Goal: Task Accomplishment & Management: Use online tool/utility

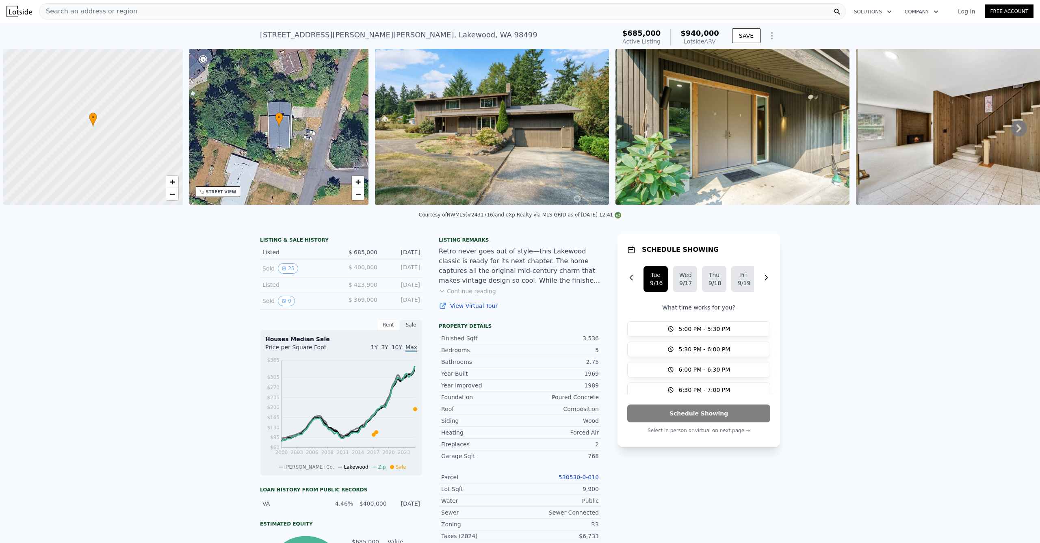
scroll to position [0, 3]
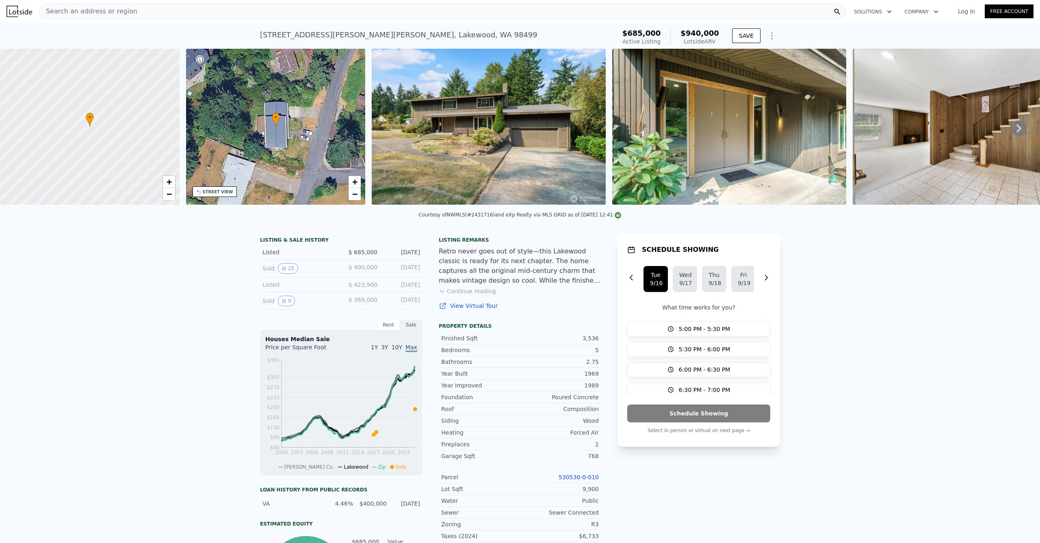
click at [95, 12] on span "Search an address or region" at bounding box center [88, 12] width 98 height 10
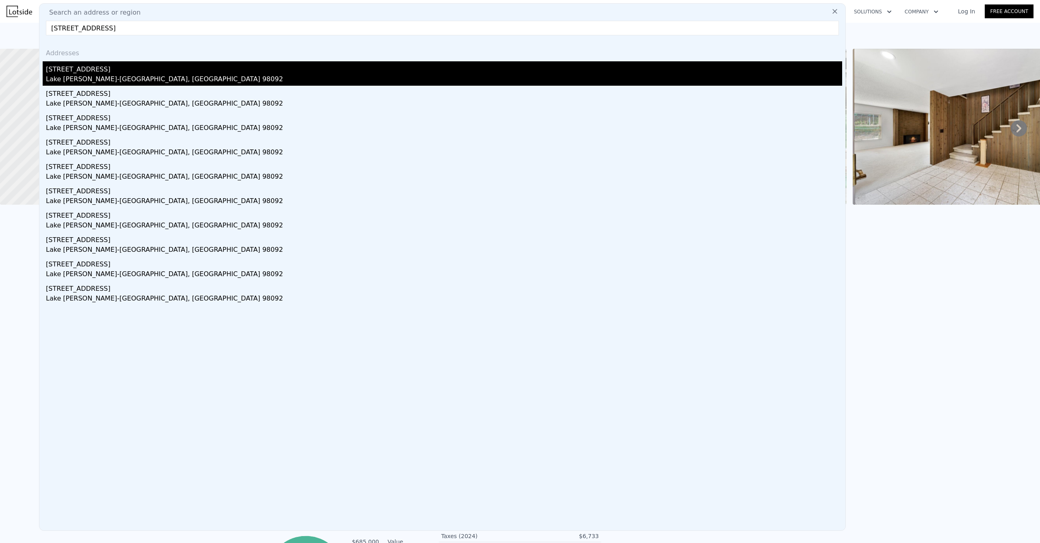
type input "[STREET_ADDRESS]"
click at [103, 72] on div "[STREET_ADDRESS]" at bounding box center [444, 67] width 796 height 13
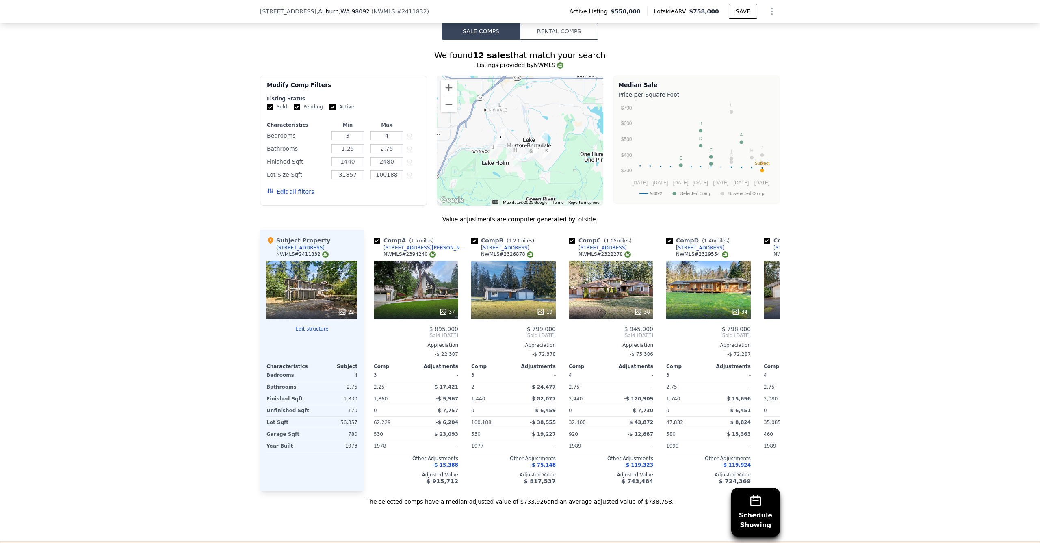
scroll to position [829, 0]
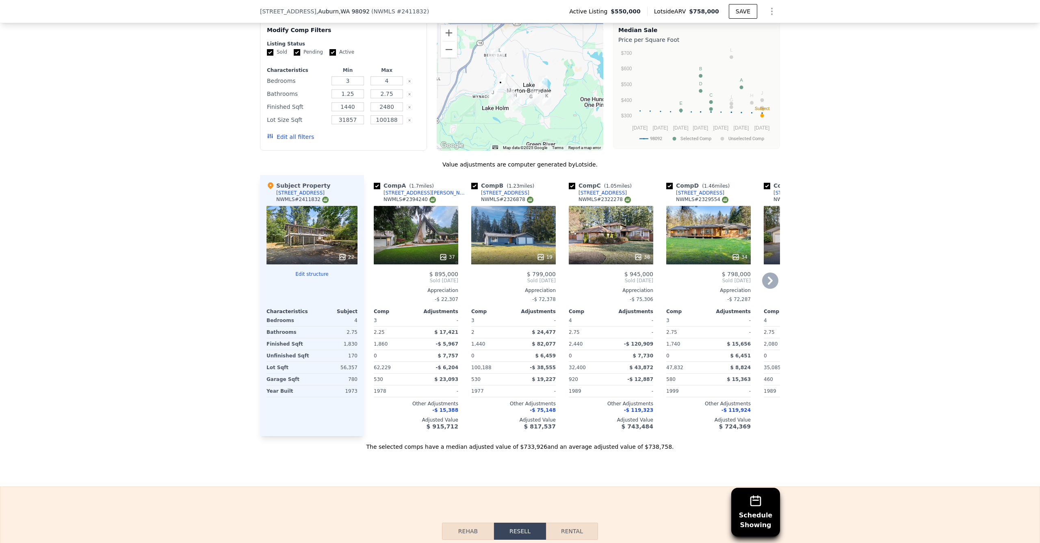
click at [414, 232] on div "37" at bounding box center [416, 235] width 85 height 59
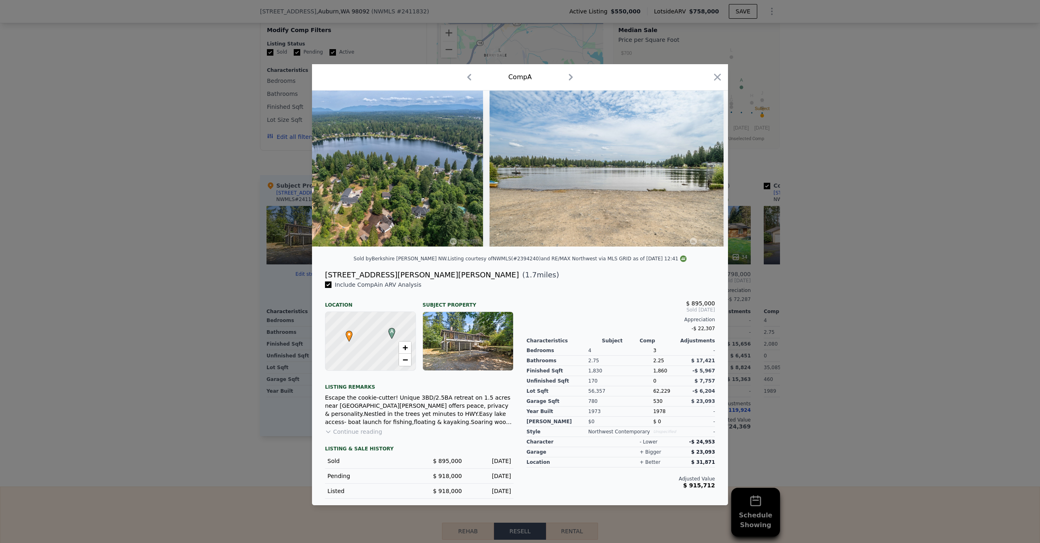
scroll to position [0, 7653]
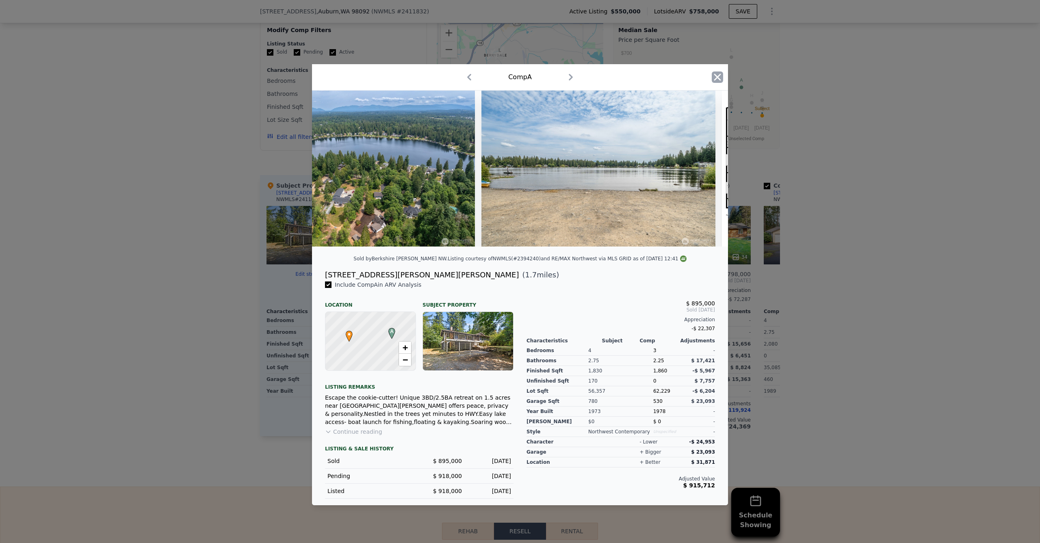
click at [716, 79] on icon "button" at bounding box center [717, 77] width 11 height 11
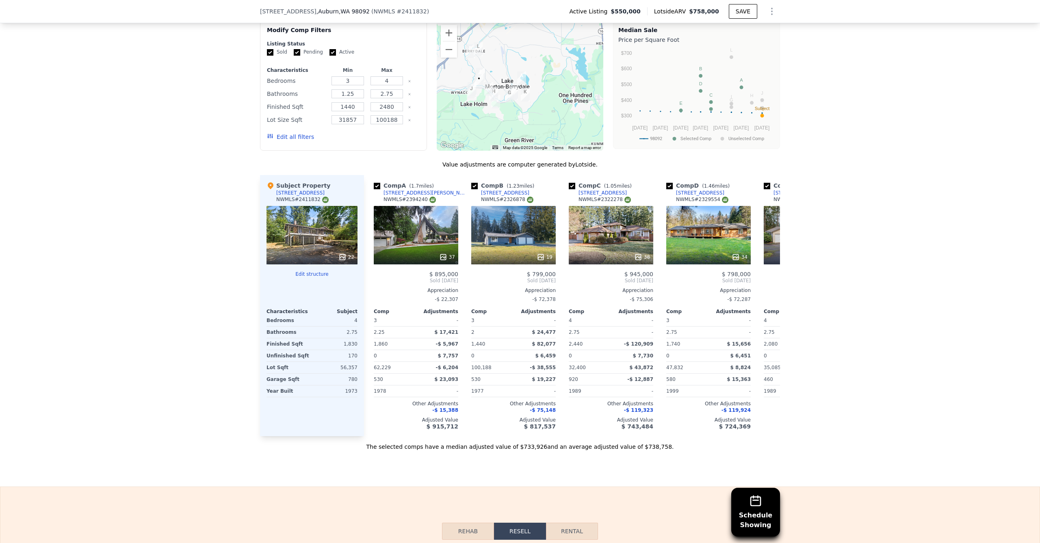
drag, startPoint x: 512, startPoint y: 125, endPoint x: 490, endPoint y: 120, distance: 21.7
click at [490, 120] on div at bounding box center [520, 86] width 167 height 130
click at [533, 231] on div "19" at bounding box center [513, 235] width 85 height 59
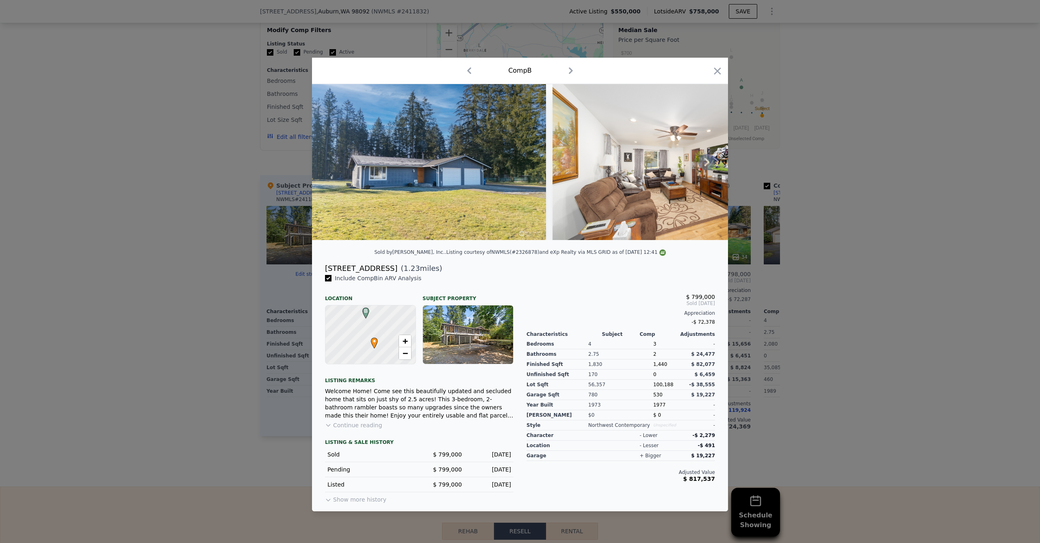
click at [341, 236] on img at bounding box center [429, 162] width 234 height 156
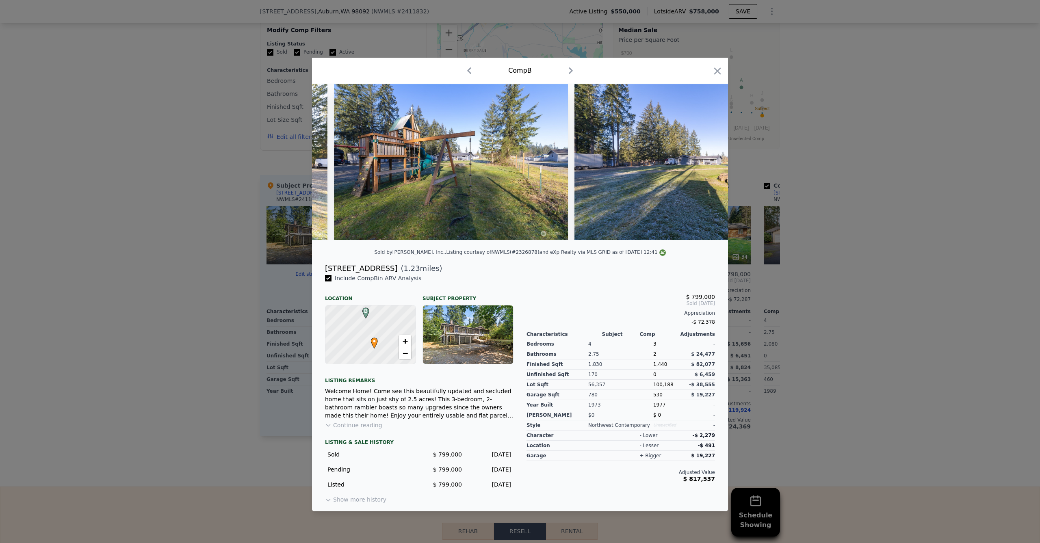
scroll to position [0, 3605]
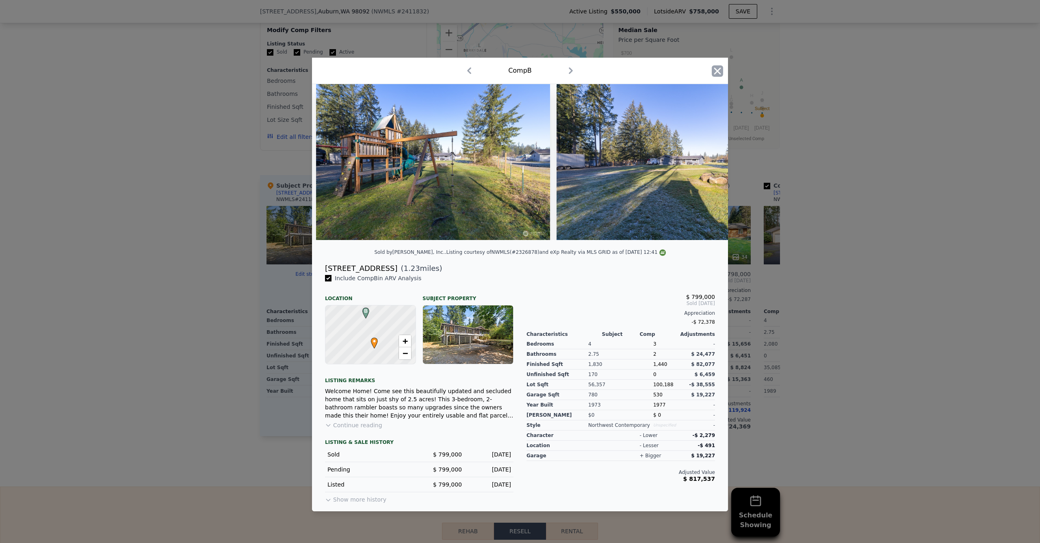
click at [717, 68] on icon "button" at bounding box center [717, 70] width 7 height 7
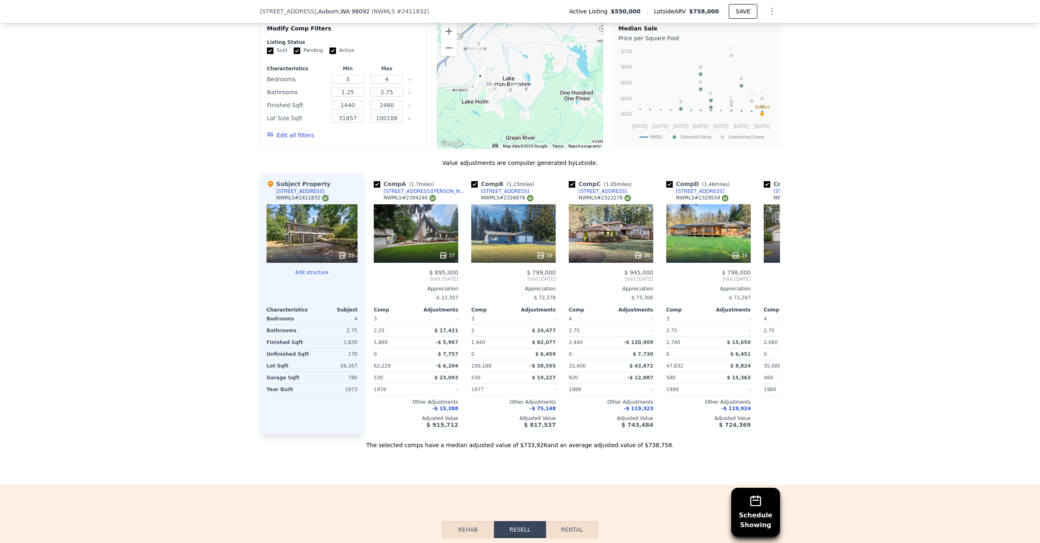
scroll to position [832, 0]
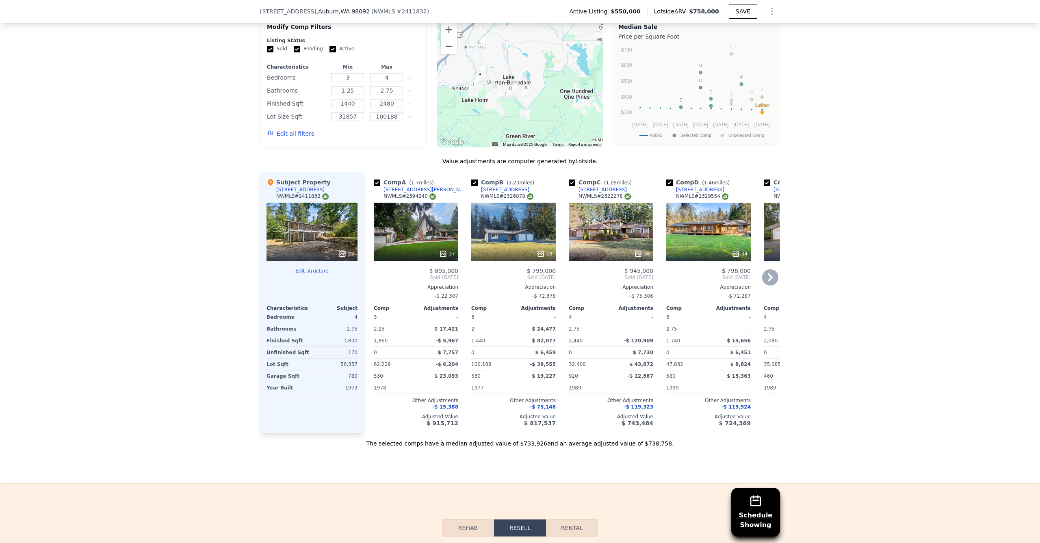
click at [608, 226] on div "38" at bounding box center [611, 232] width 85 height 59
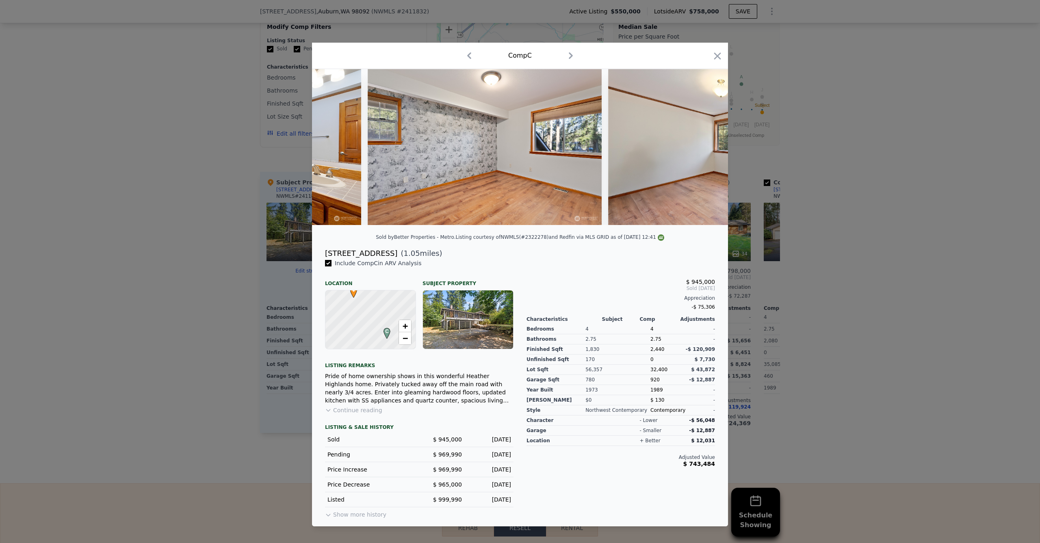
scroll to position [0, 6342]
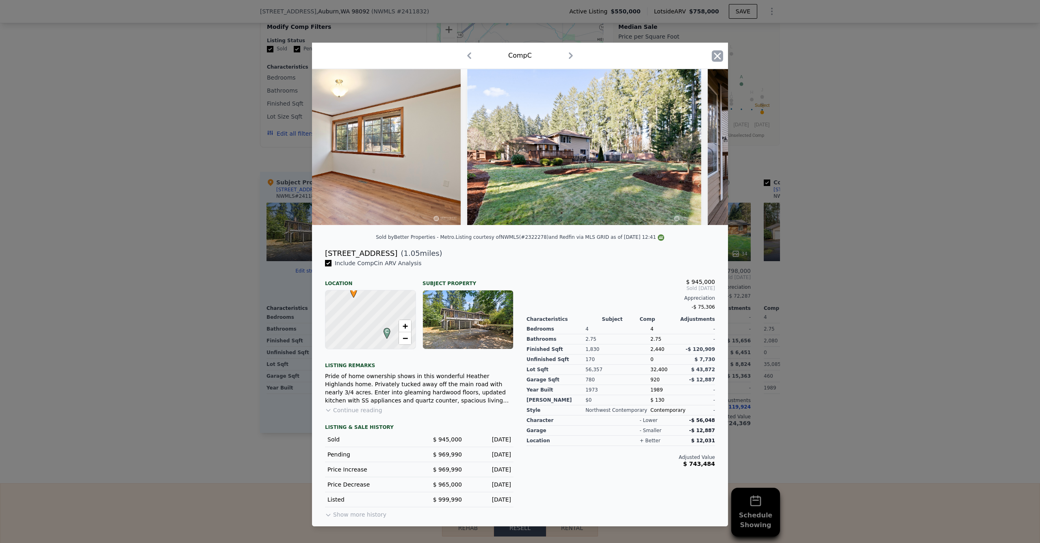
click at [721, 51] on icon "button" at bounding box center [717, 55] width 11 height 11
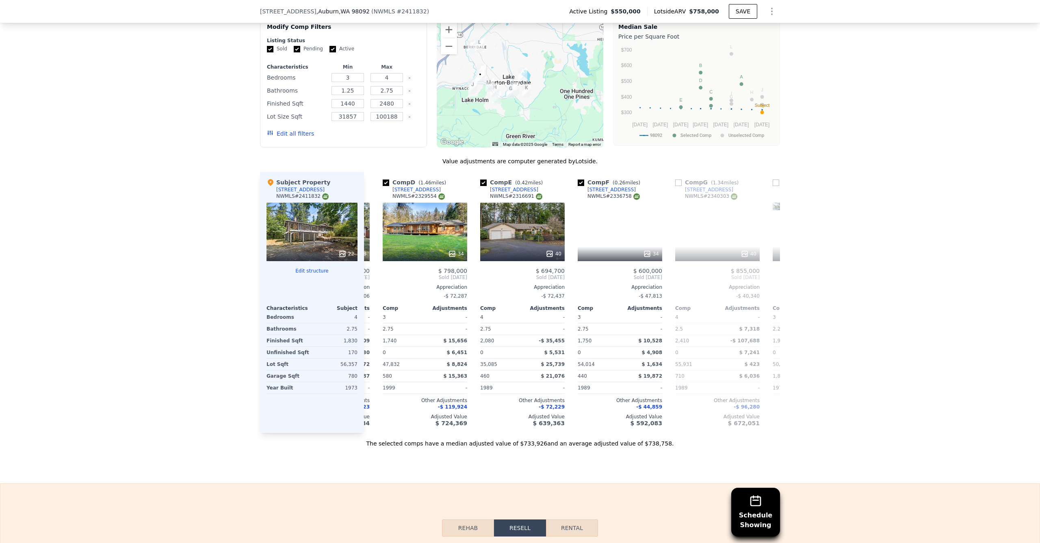
scroll to position [0, 284]
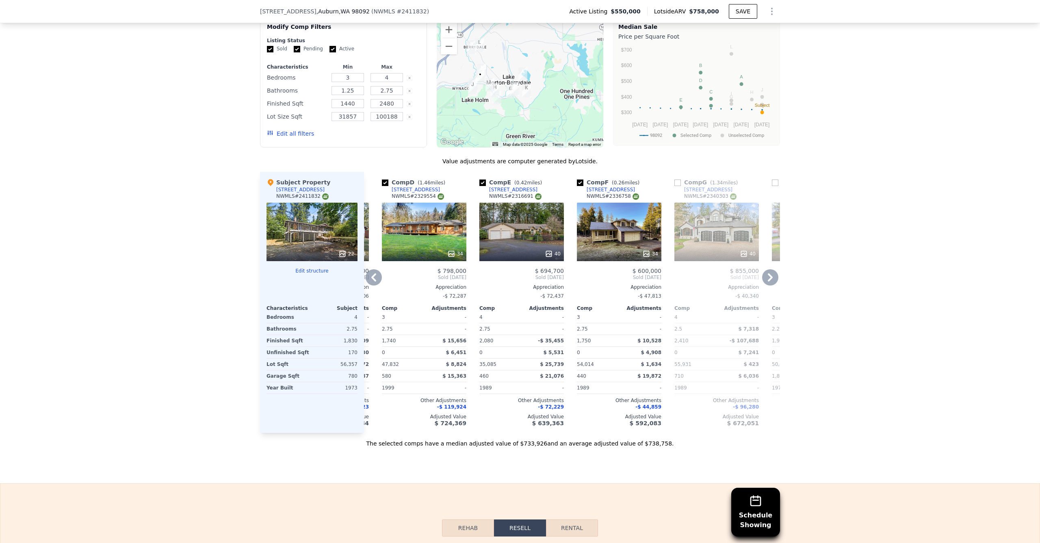
click at [438, 237] on div "34" at bounding box center [424, 232] width 85 height 59
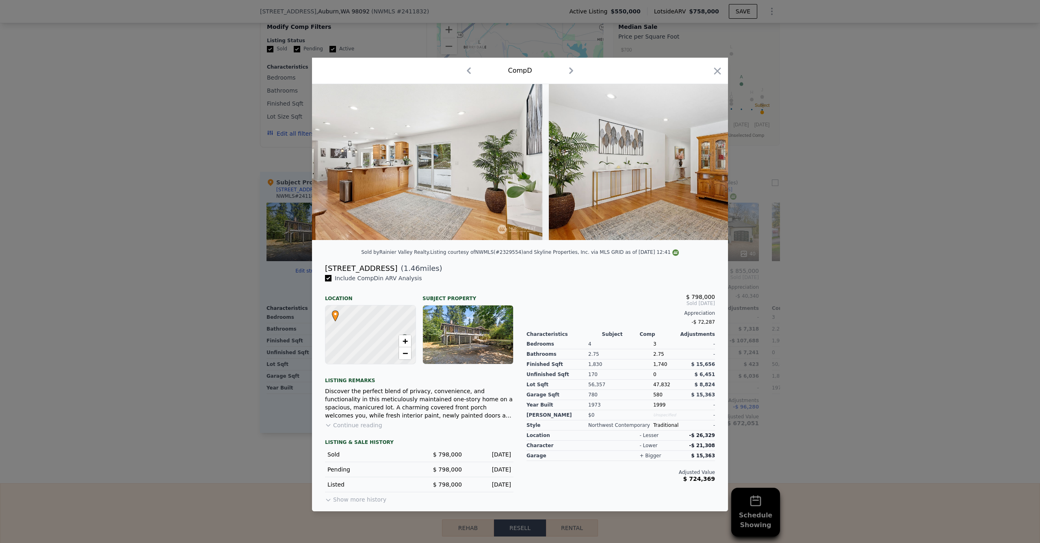
scroll to position [0, 2461]
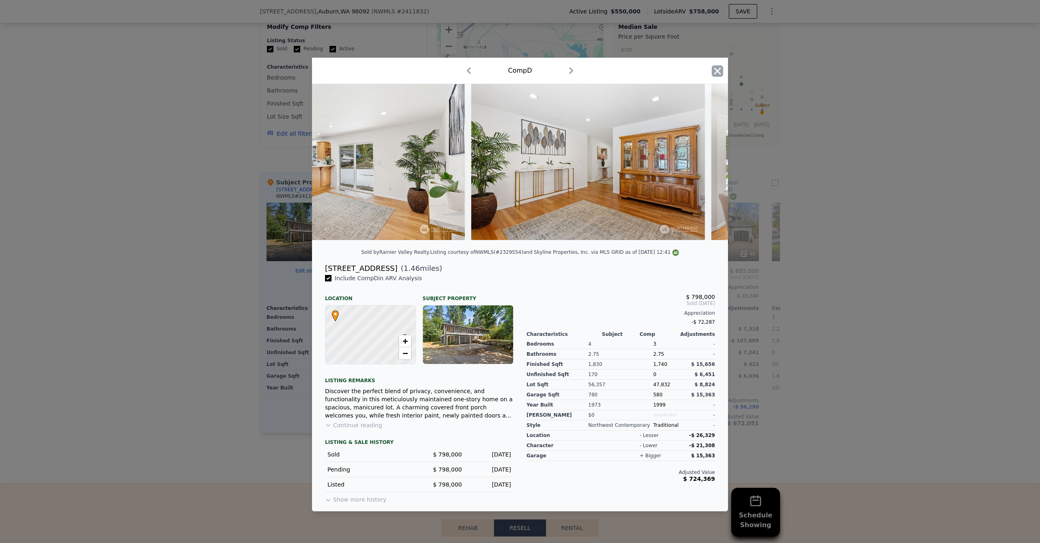
click at [720, 67] on icon "button" at bounding box center [717, 70] width 11 height 11
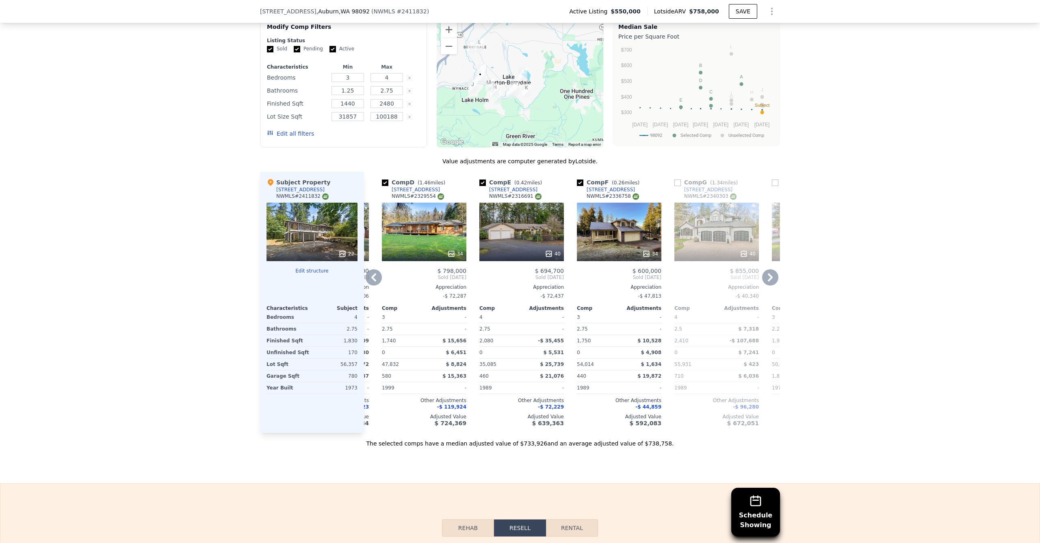
click at [698, 251] on div "40" at bounding box center [717, 232] width 85 height 59
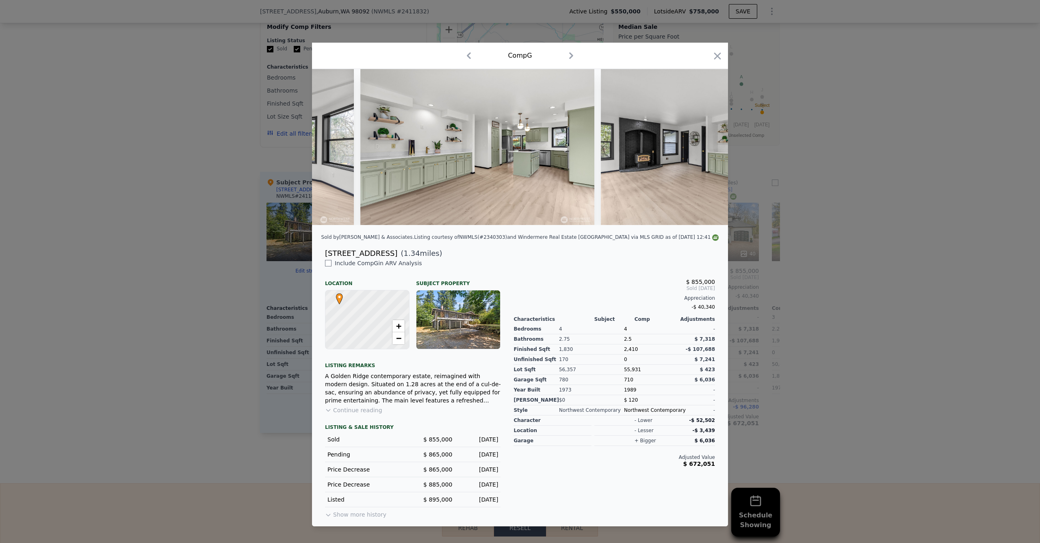
scroll to position [0, 5859]
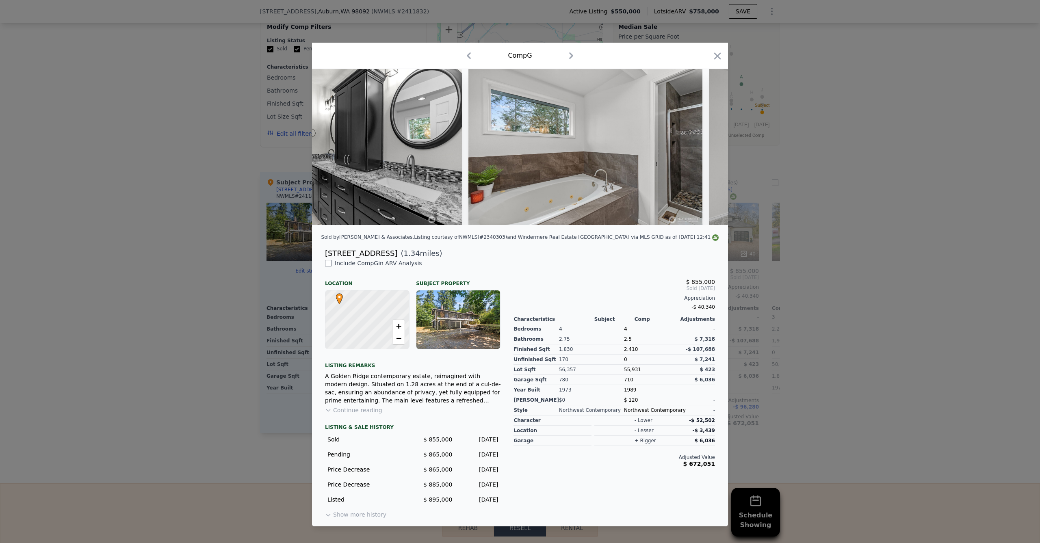
click at [787, 202] on div at bounding box center [520, 271] width 1040 height 543
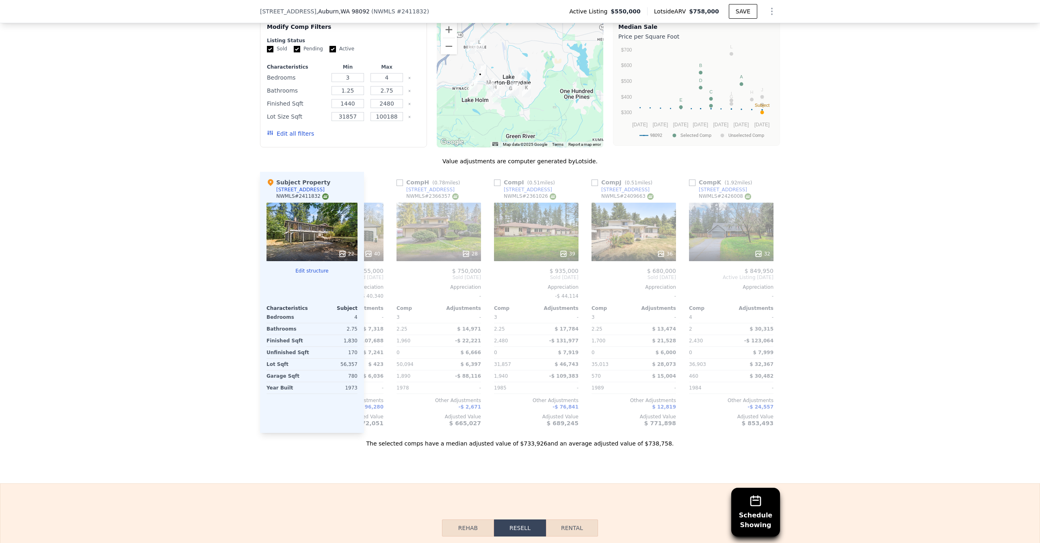
scroll to position [0, 666]
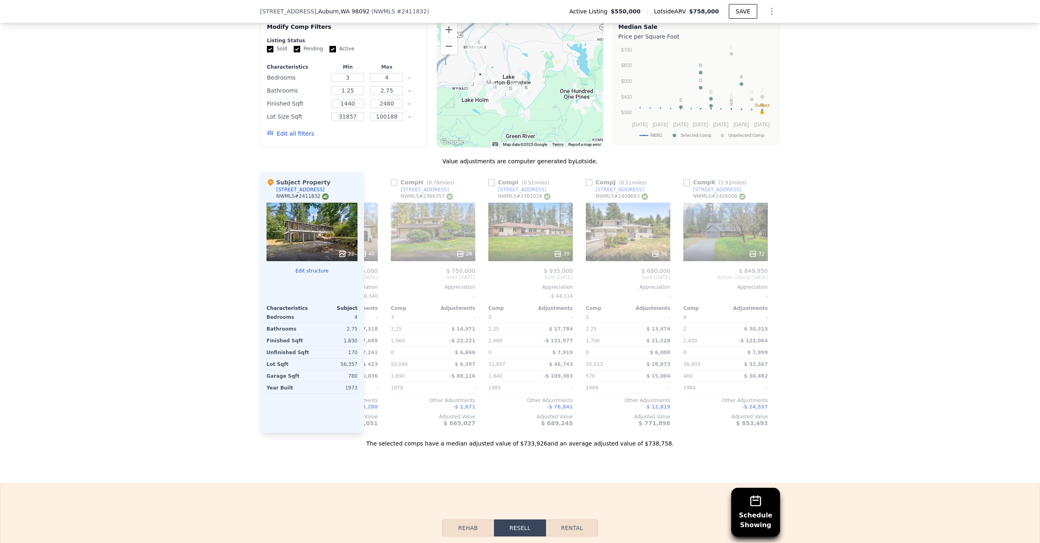
click at [319, 234] on div "22" at bounding box center [312, 232] width 91 height 59
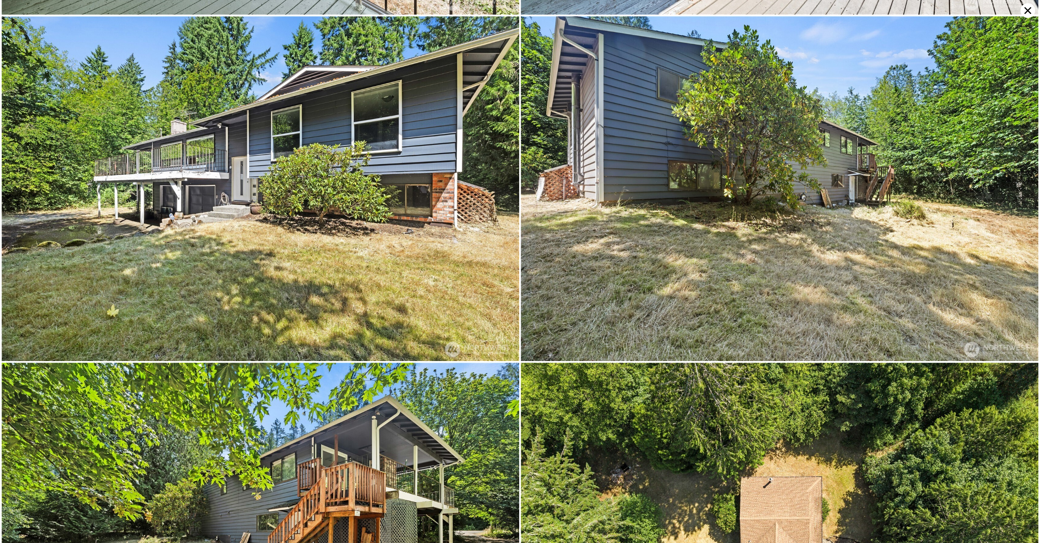
scroll to position [3246, 0]
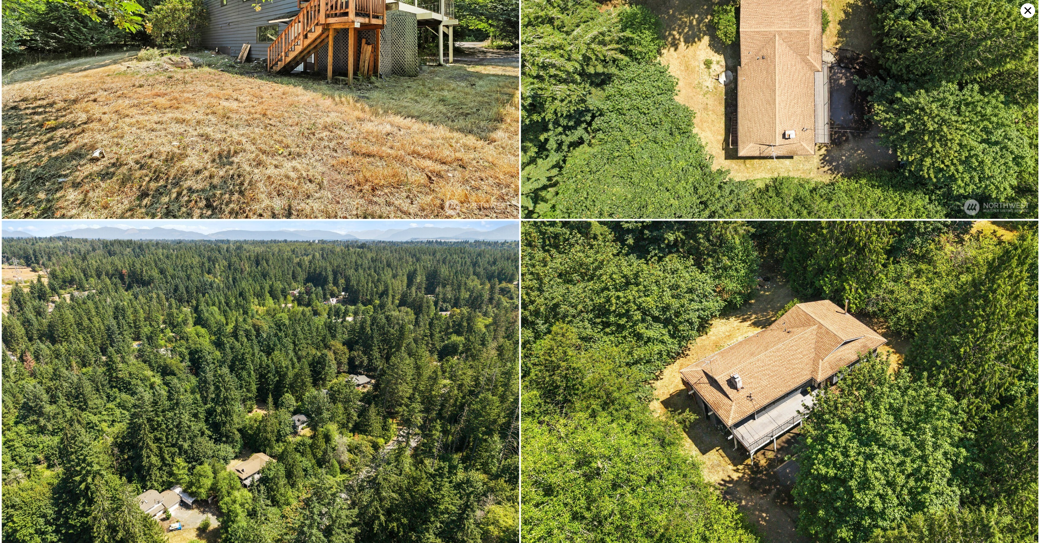
click at [1032, 12] on icon at bounding box center [1028, 10] width 15 height 15
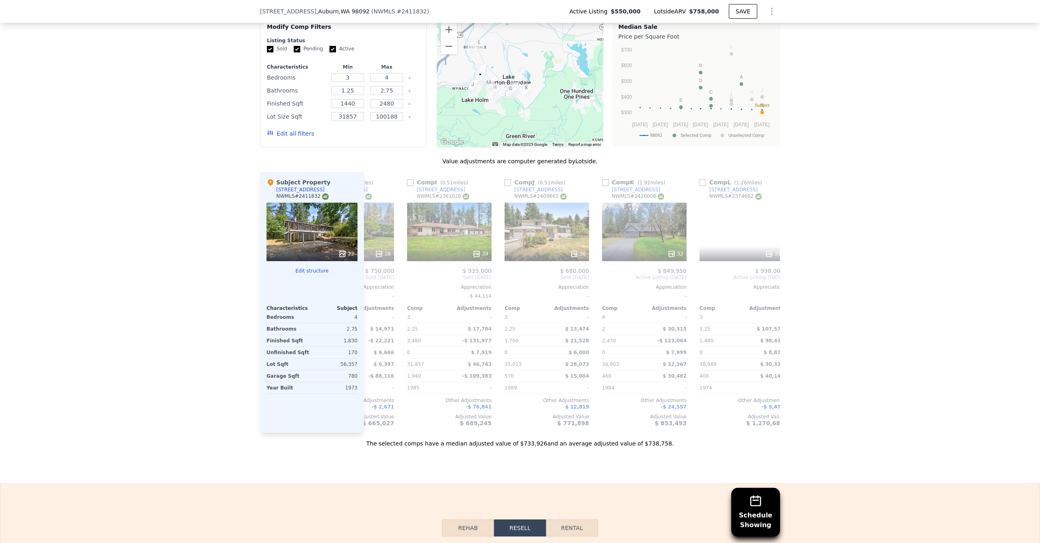
scroll to position [0, 774]
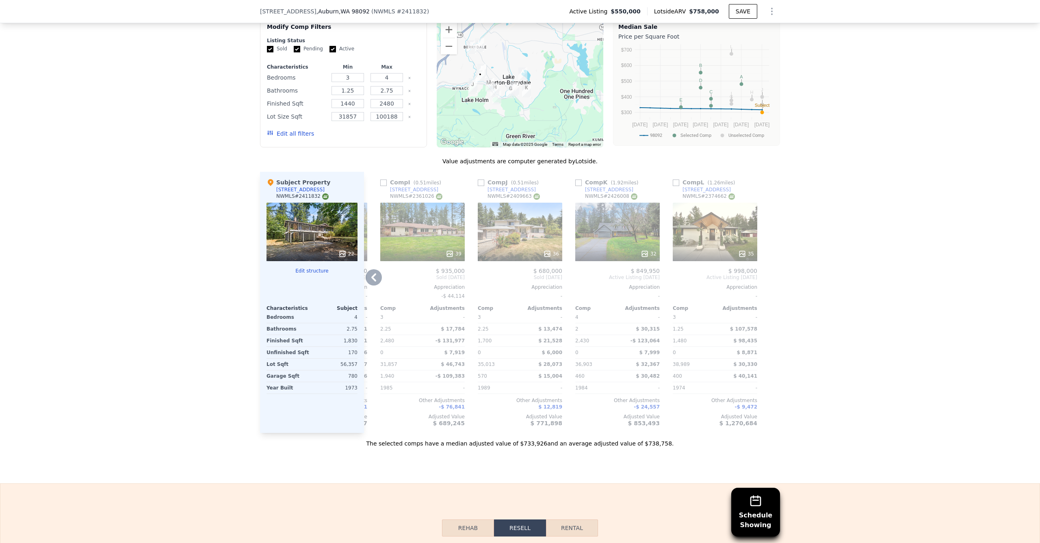
click at [720, 234] on div "35" at bounding box center [715, 232] width 85 height 59
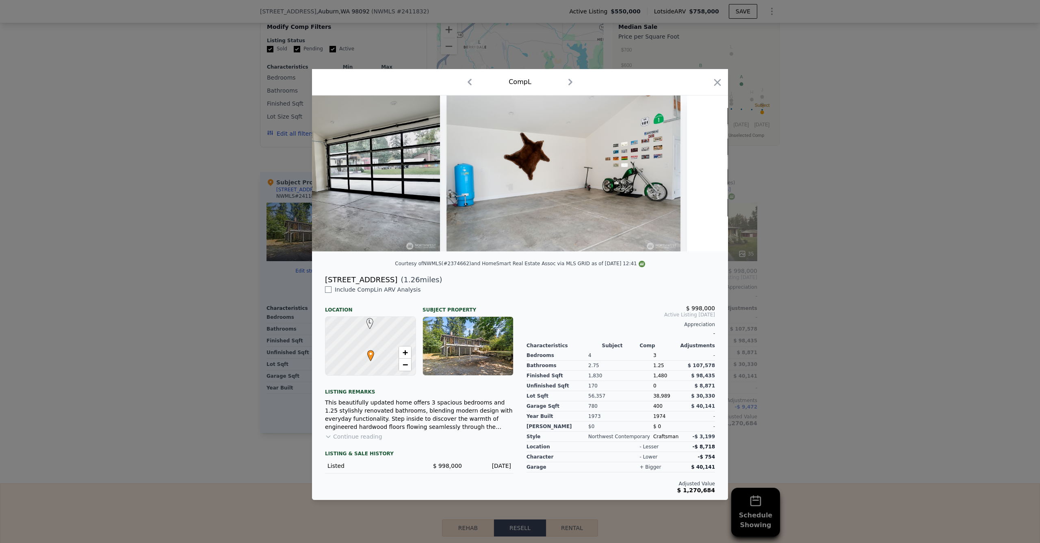
scroll to position [0, 6937]
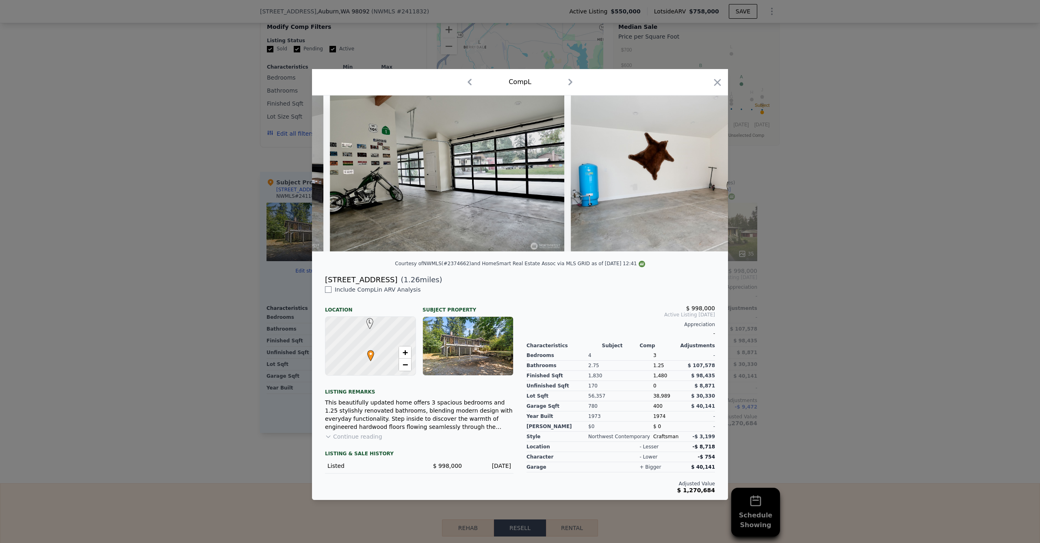
click at [842, 242] on div at bounding box center [520, 271] width 1040 height 543
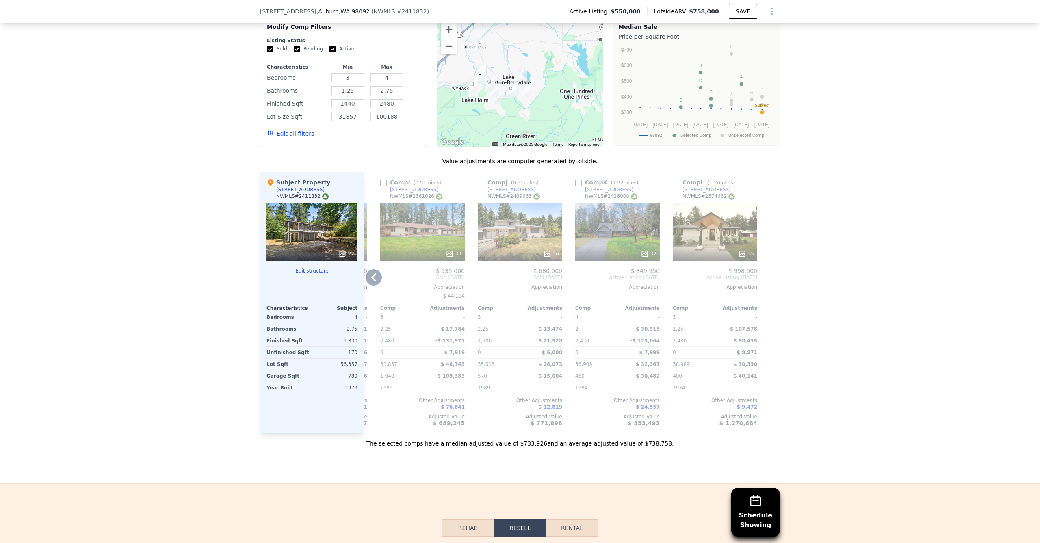
click at [629, 239] on div "32" at bounding box center [617, 232] width 85 height 59
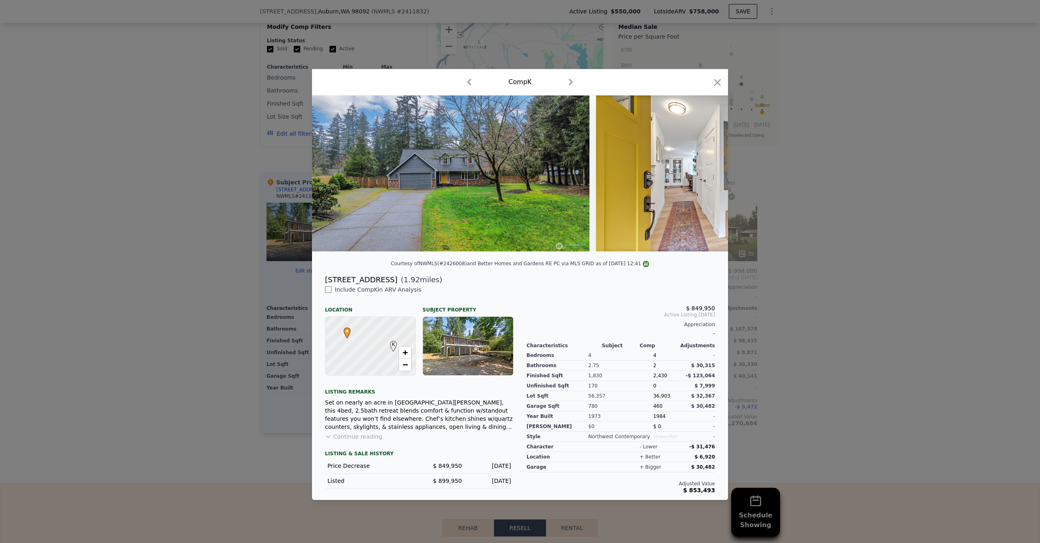
click at [192, 232] on div at bounding box center [520, 271] width 1040 height 543
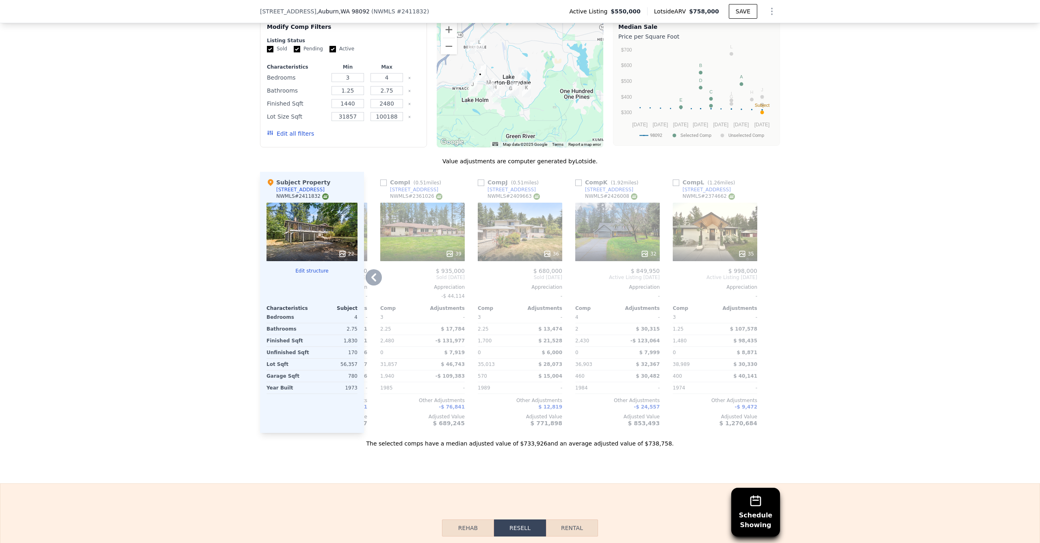
drag, startPoint x: 658, startPoint y: 446, endPoint x: 606, endPoint y: 444, distance: 52.0
click at [605, 445] on div "The selected comps have a median adjusted value of $733,926 and an average adju…" at bounding box center [520, 440] width 520 height 15
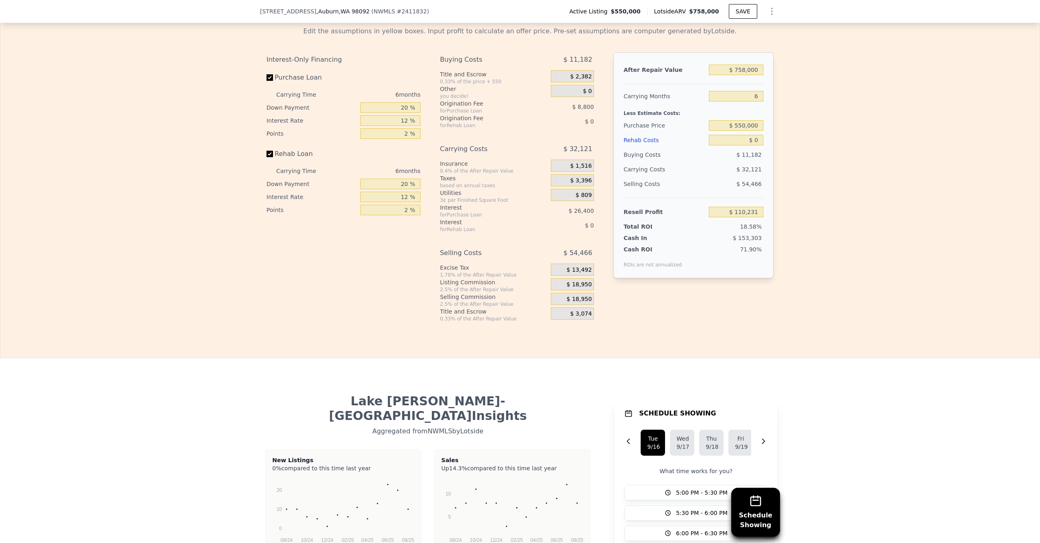
scroll to position [1126, 0]
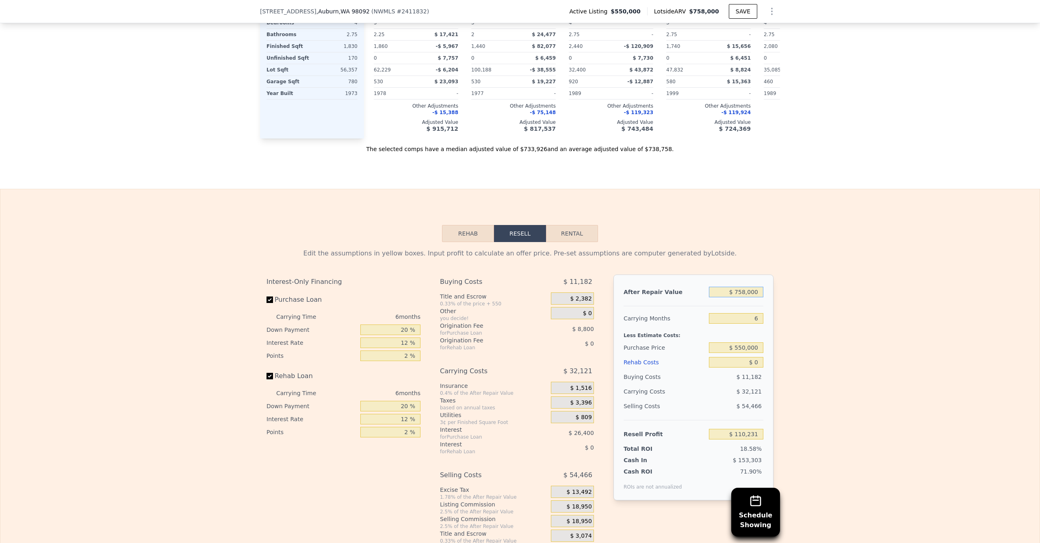
click at [741, 297] on input "$ 758,000" at bounding box center [736, 292] width 54 height 11
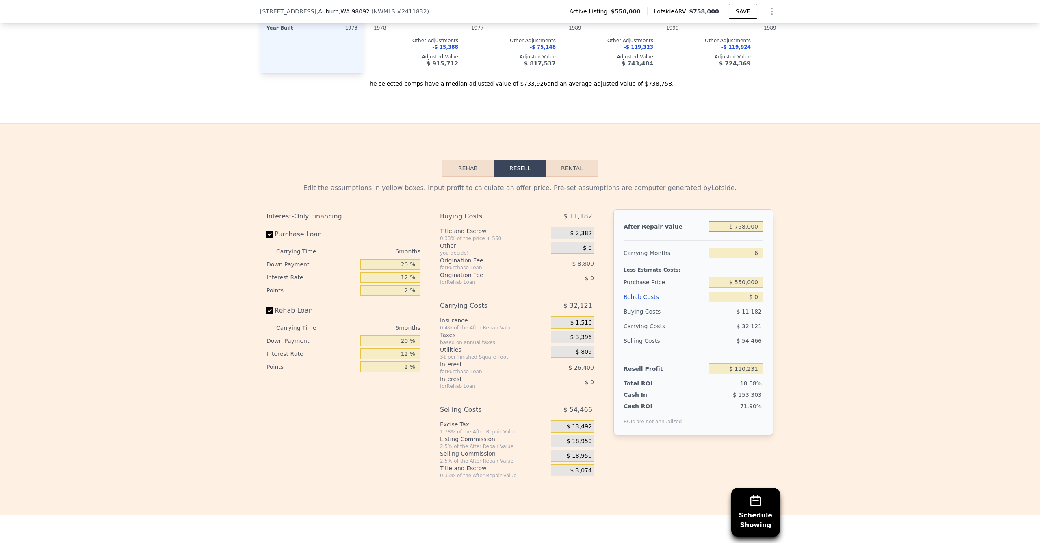
scroll to position [1193, 0]
click at [743, 301] on input "$ 0" at bounding box center [736, 295] width 54 height 11
type input "$ 50"
type input "$ 110,180"
type input "$ 5,000"
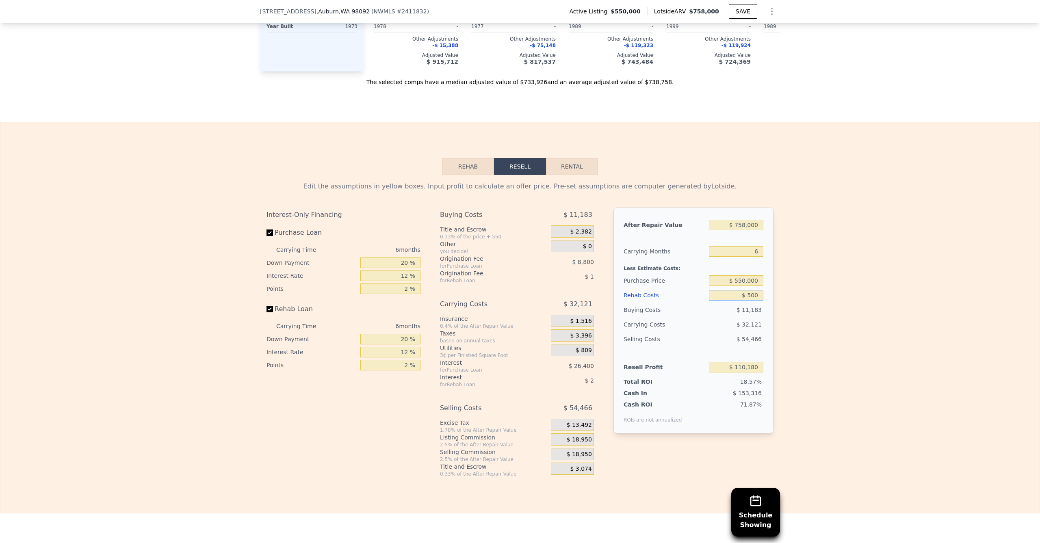
type input "$ 109,699"
type input "$ 50,000"
type input "$ 57,031"
click at [739, 230] on input "$ 758,000" at bounding box center [736, 225] width 54 height 11
drag, startPoint x: 743, startPoint y: 240, endPoint x: 738, endPoint y: 240, distance: 4.9
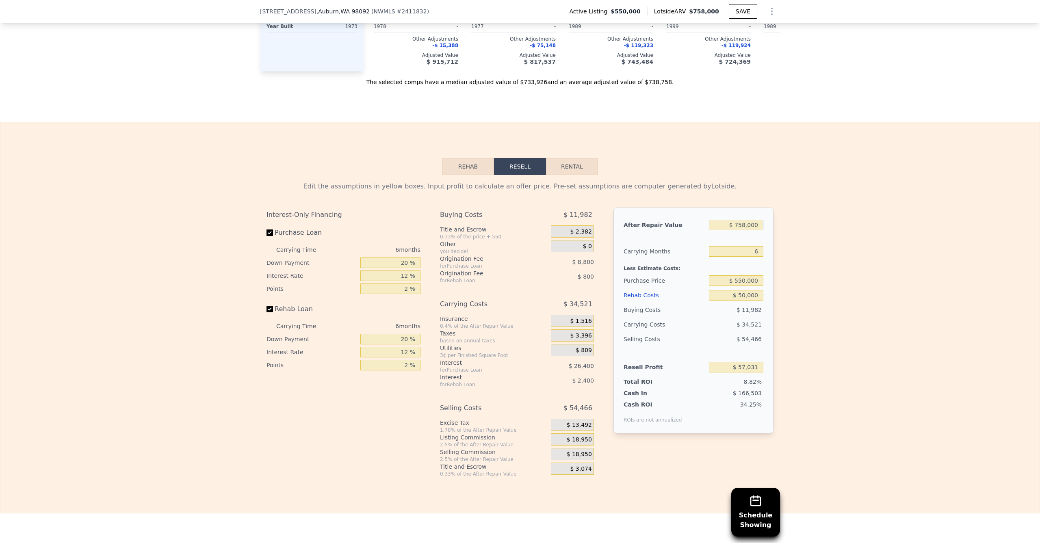
click at [737, 230] on input "$ 758,000" at bounding box center [736, 225] width 54 height 11
type input "$ 79,000"
type input "-$ 572,314"
type input "$ 799,000"
type input "$ 95,032"
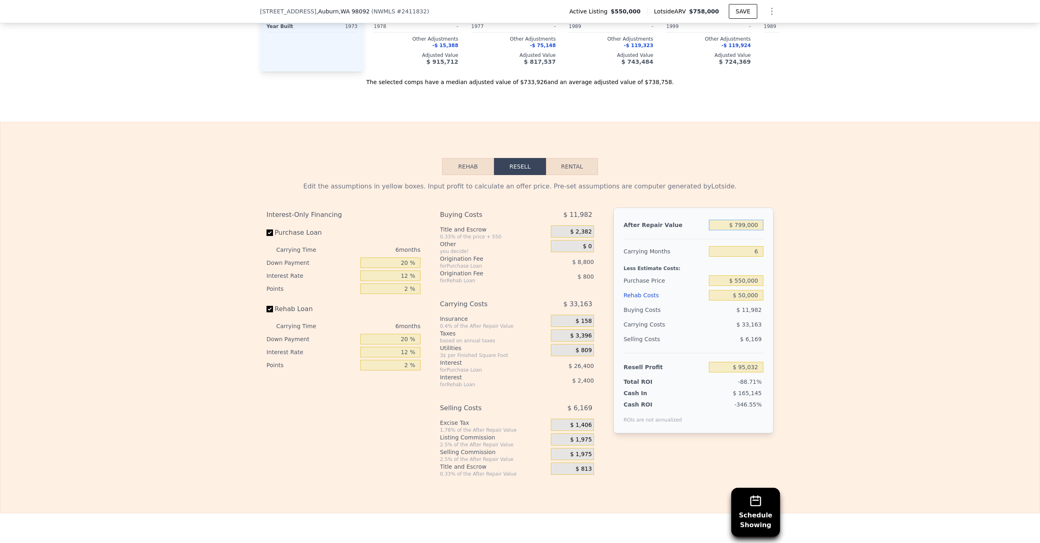
type input "$ 799,000"
drag, startPoint x: 839, startPoint y: 250, endPoint x: 832, endPoint y: 252, distance: 7.1
click at [838, 250] on div "Edit the assumptions in yellow boxes. Input profit to calculate an offer price.…" at bounding box center [519, 326] width 1039 height 302
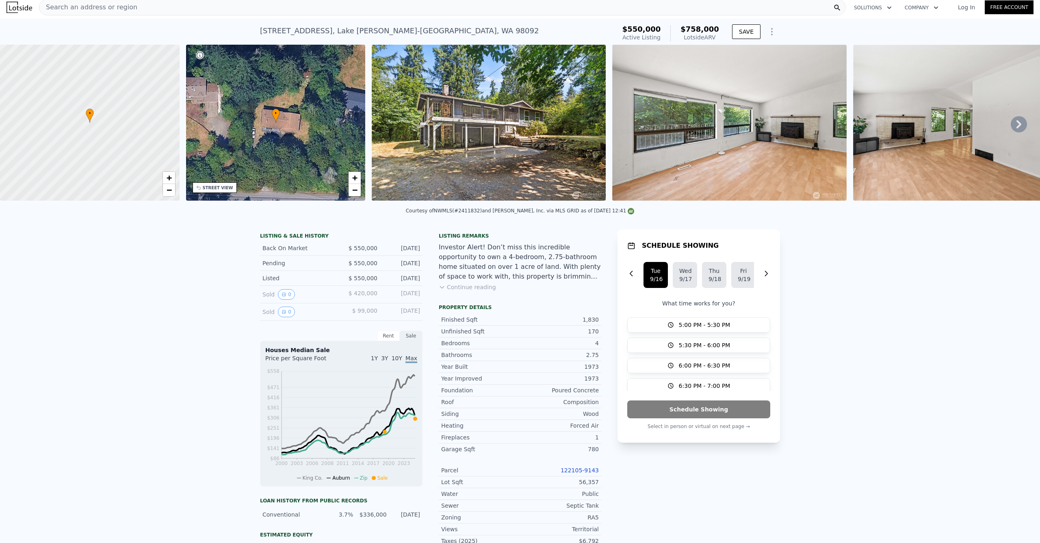
scroll to position [0, 0]
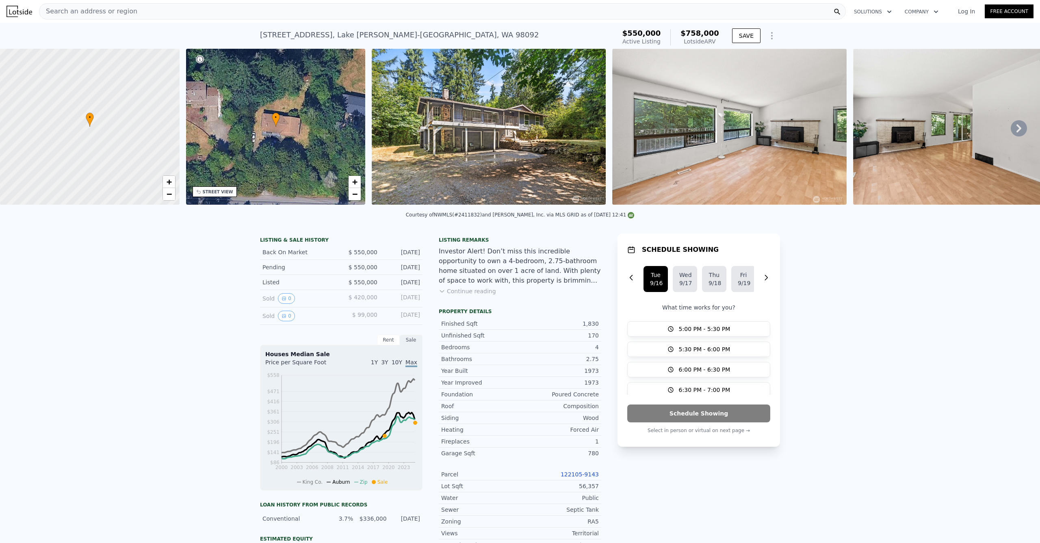
click at [479, 149] on img at bounding box center [489, 127] width 234 height 156
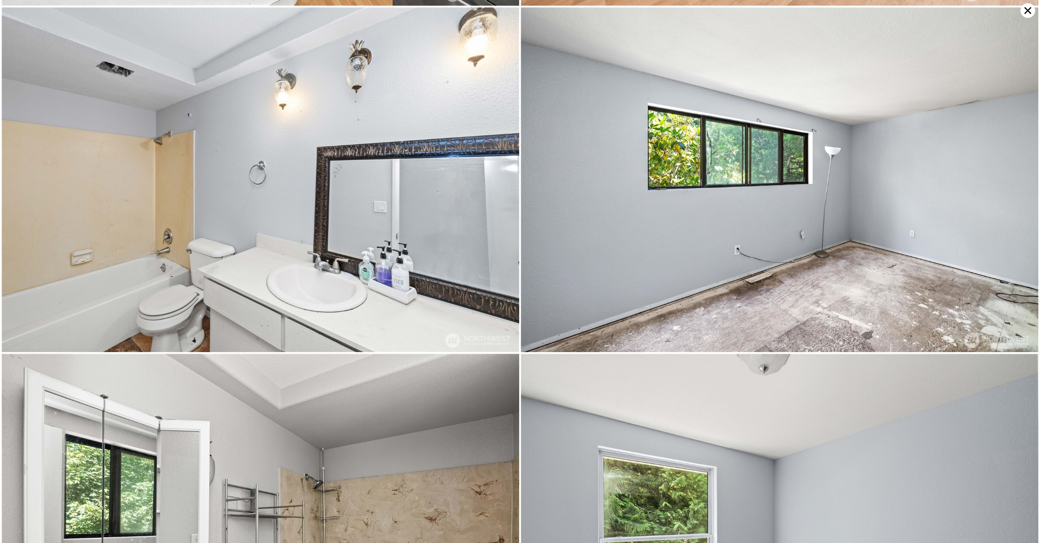
scroll to position [1034, 0]
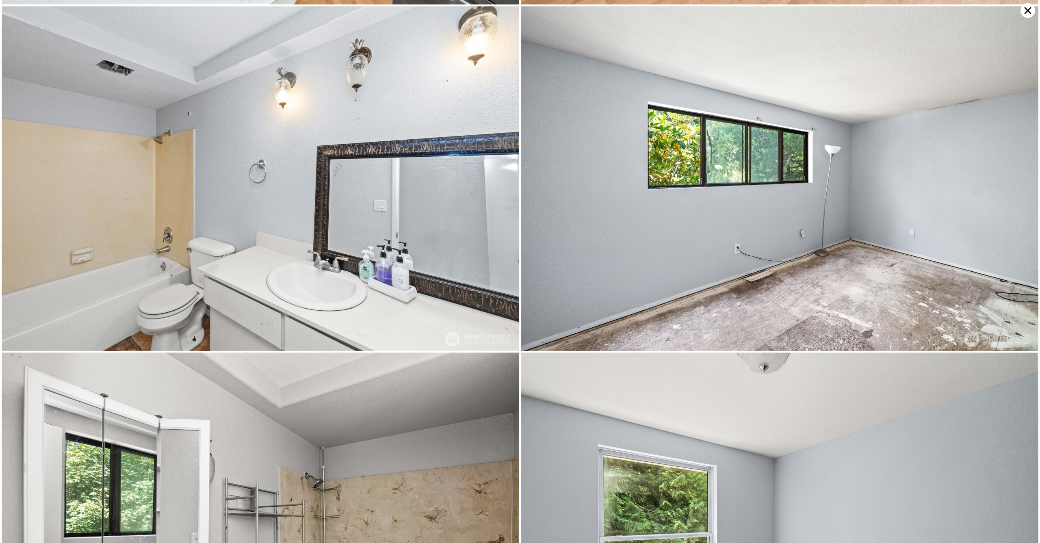
click at [1028, 11] on icon at bounding box center [1028, 10] width 7 height 7
